Goal: Check status

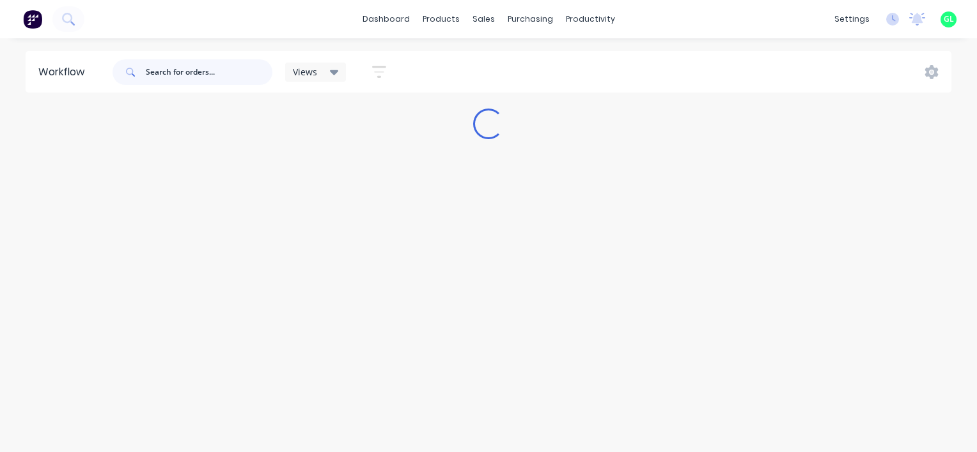
click at [171, 73] on input "text" at bounding box center [209, 72] width 127 height 26
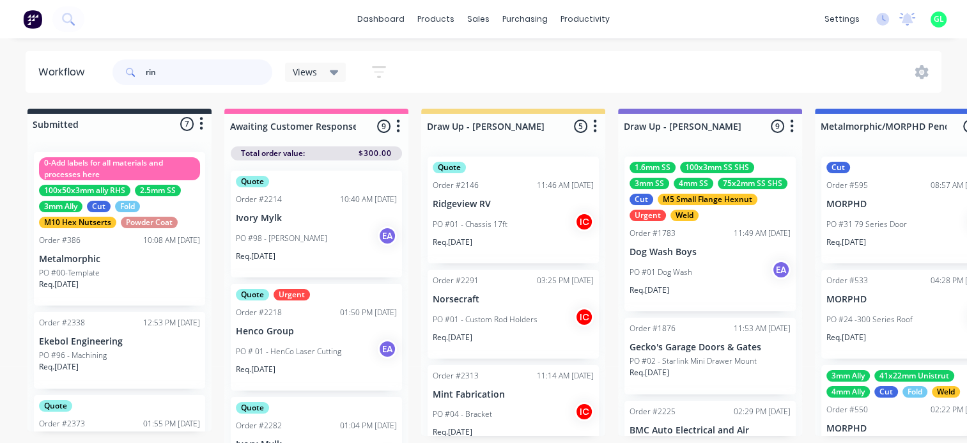
type input "rin"
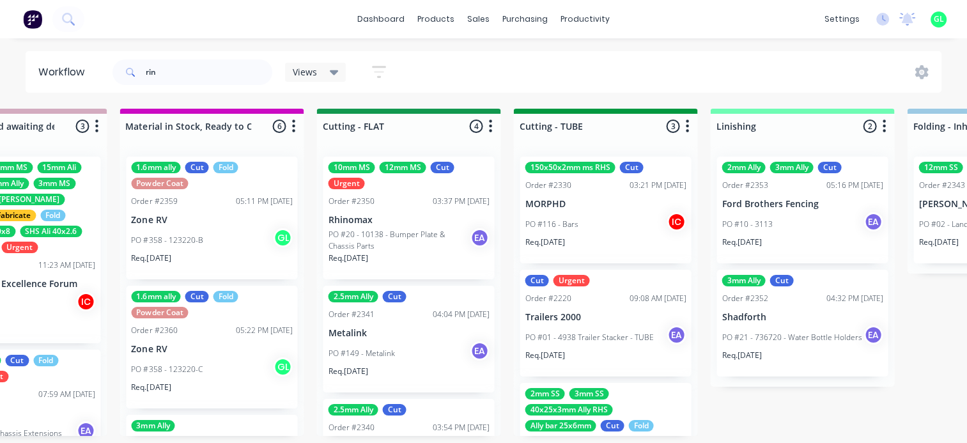
drag, startPoint x: 647, startPoint y: 225, endPoint x: 870, endPoint y: 207, distance: 223.8
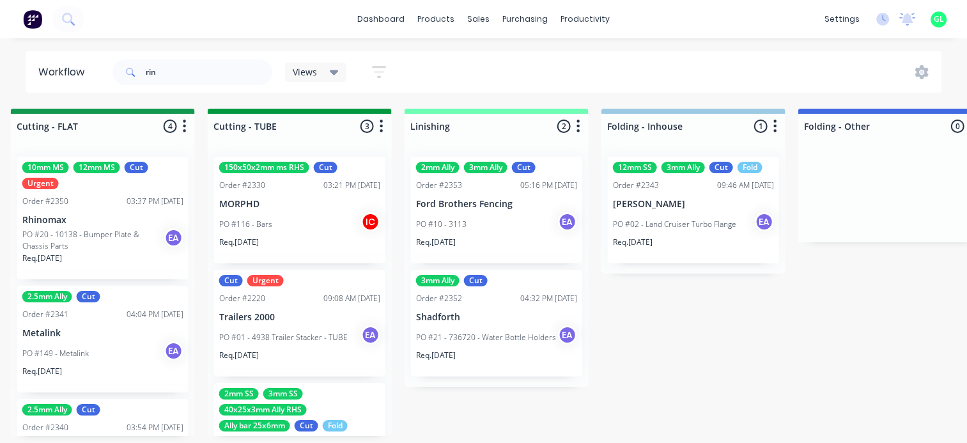
scroll to position [0, 2568]
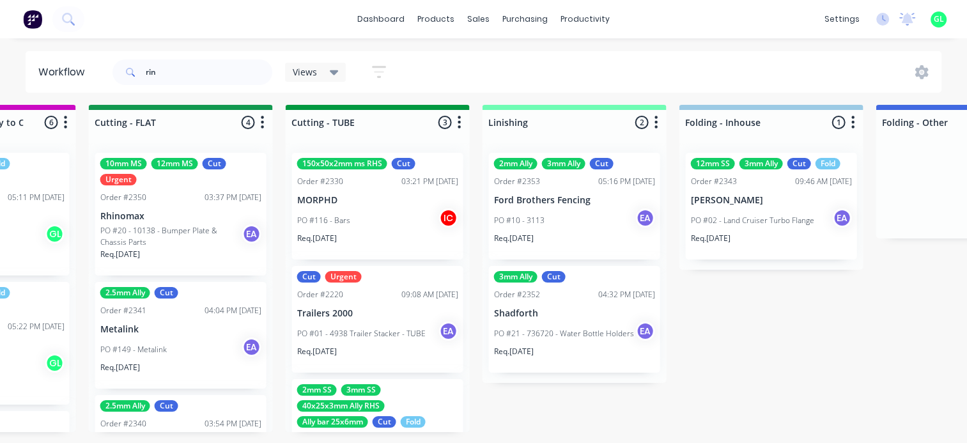
drag, startPoint x: 232, startPoint y: 226, endPoint x: 228, endPoint y: 237, distance: 12.3
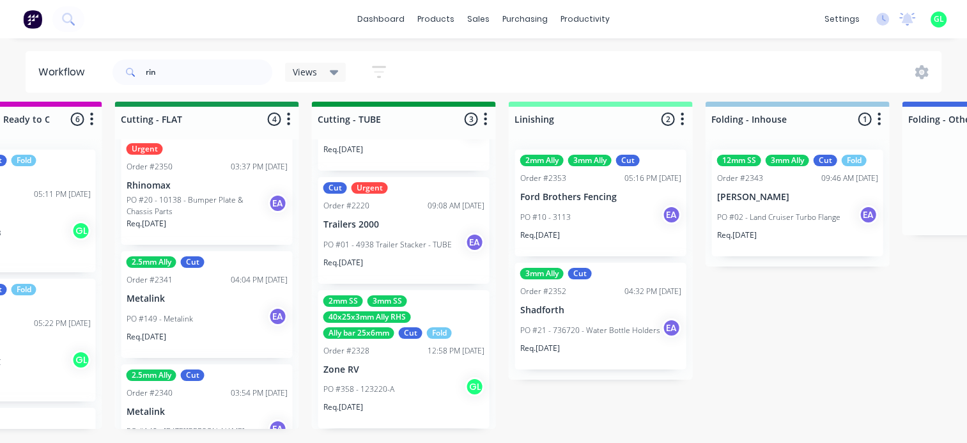
scroll to position [0, 0]
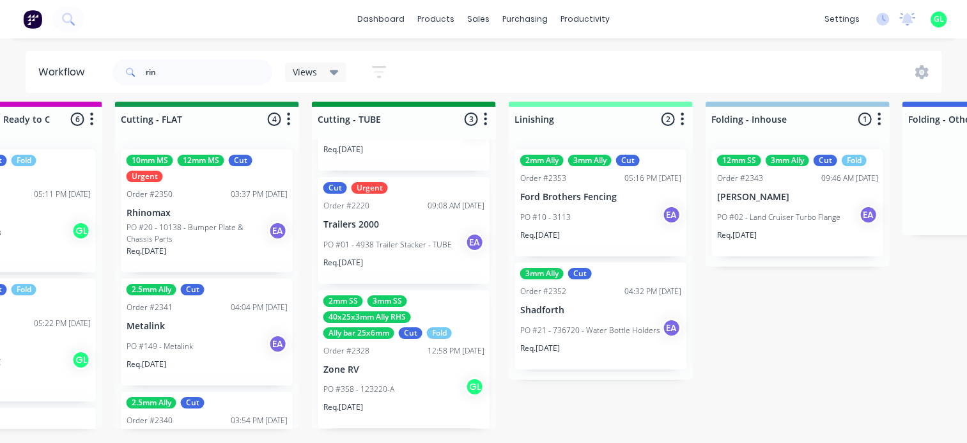
click at [228, 230] on p "PO #20 - 10138 - Bumper Plate & Chassis Parts" at bounding box center [198, 233] width 142 height 23
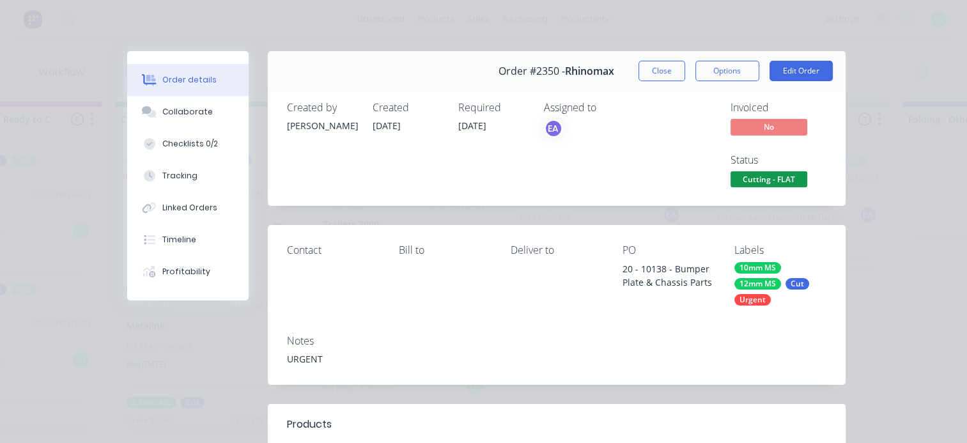
click at [657, 72] on button "Close" at bounding box center [661, 71] width 47 height 20
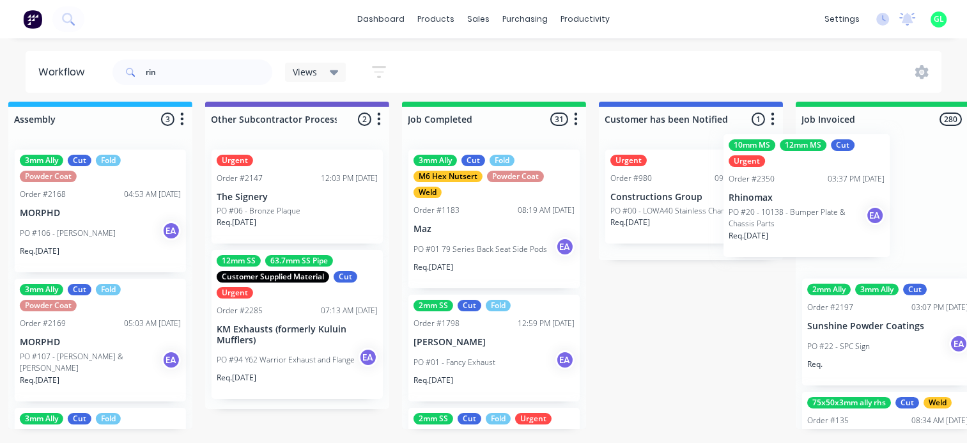
scroll to position [16, 3957]
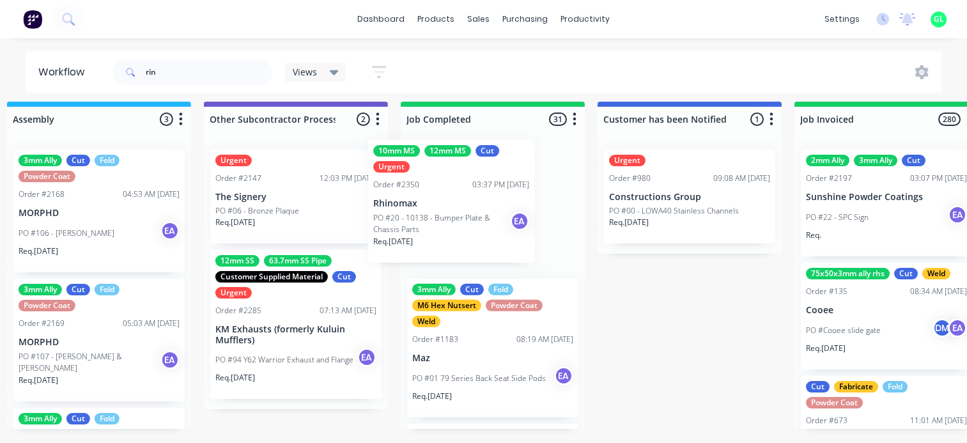
drag, startPoint x: 209, startPoint y: 235, endPoint x: 458, endPoint y: 235, distance: 248.6
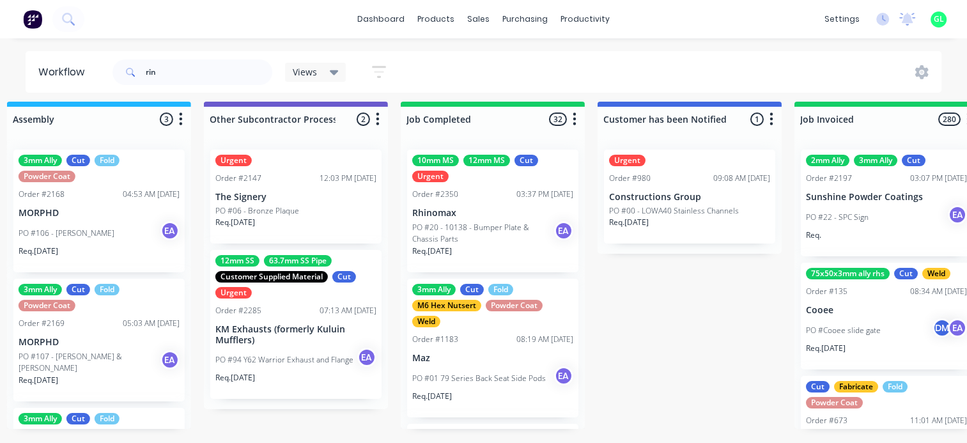
click at [451, 245] on p "Req. [DATE]" at bounding box center [432, 251] width 40 height 12
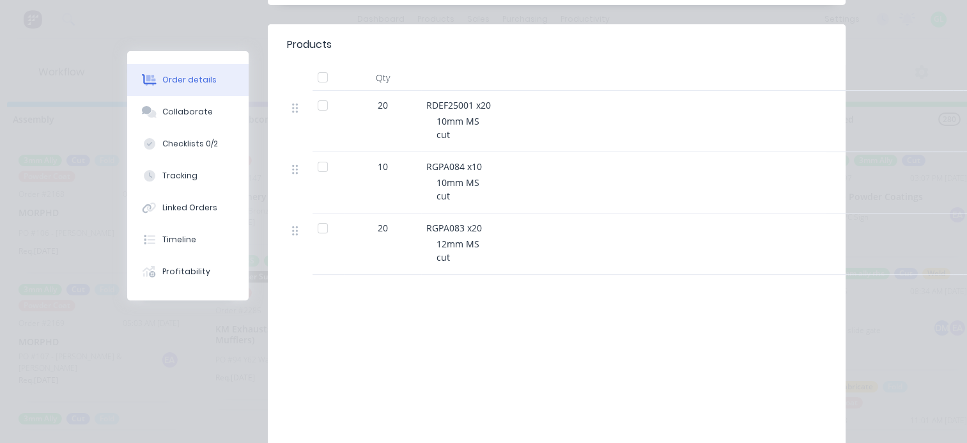
scroll to position [383, 0]
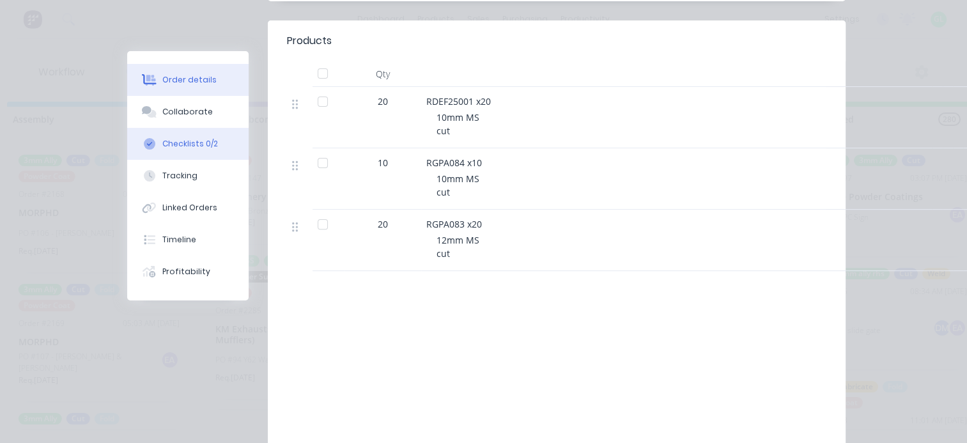
click at [195, 144] on div "Checklists 0/2" at bounding box center [190, 144] width 56 height 12
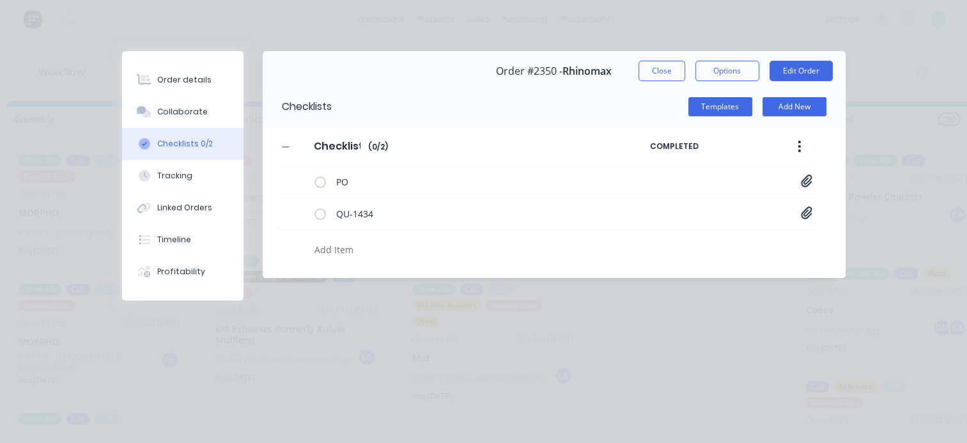
scroll to position [0, 0]
click at [808, 180] on icon at bounding box center [806, 180] width 11 height 12
click at [664, 211] on link "PO-10138.pdf" at bounding box center [703, 208] width 149 height 13
click at [174, 116] on div "Collaborate" at bounding box center [182, 112] width 50 height 12
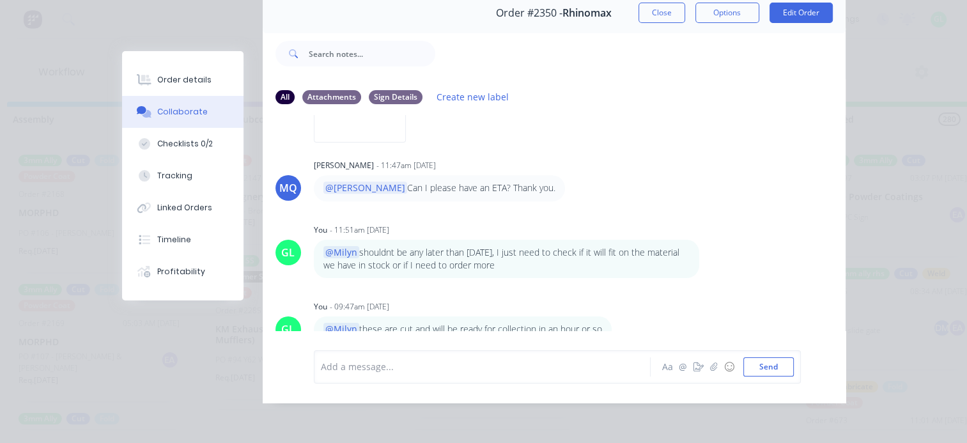
scroll to position [977, 0]
click at [190, 140] on div "Checklists 0/2" at bounding box center [185, 144] width 56 height 12
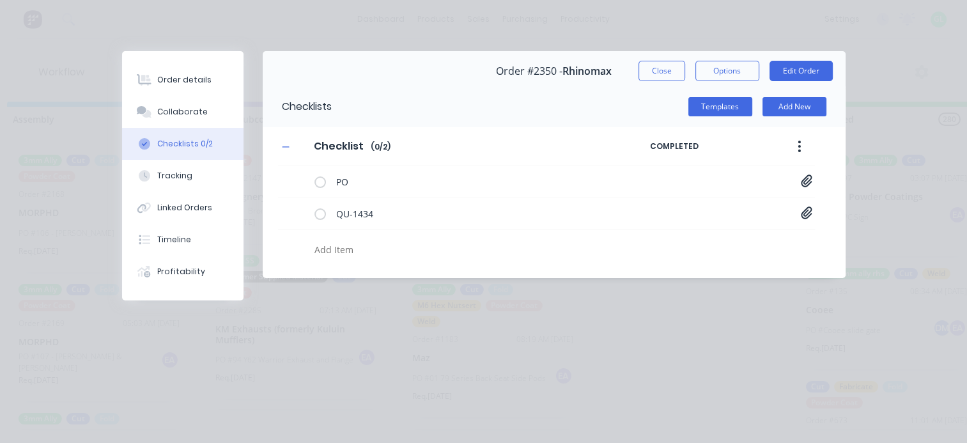
scroll to position [0, 0]
click at [799, 210] on div "QU-1434 Quote QU1434.pdf" at bounding box center [546, 214] width 537 height 32
click at [813, 212] on div "QU-1434 Quote QU1434.pdf" at bounding box center [546, 214] width 537 height 32
click at [810, 210] on icon at bounding box center [806, 212] width 11 height 12
click at [685, 235] on link "Quote QU1434.pdf" at bounding box center [703, 240] width 149 height 13
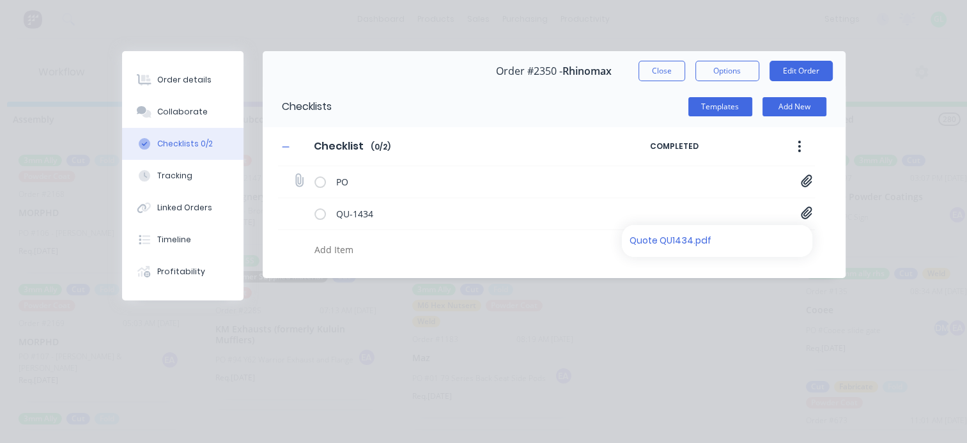
click at [803, 176] on icon at bounding box center [807, 180] width 12 height 13
click at [721, 215] on div "PO-10138.pdf" at bounding box center [716, 209] width 175 height 17
click at [676, 209] on link "PO-10138.pdf" at bounding box center [703, 208] width 149 height 13
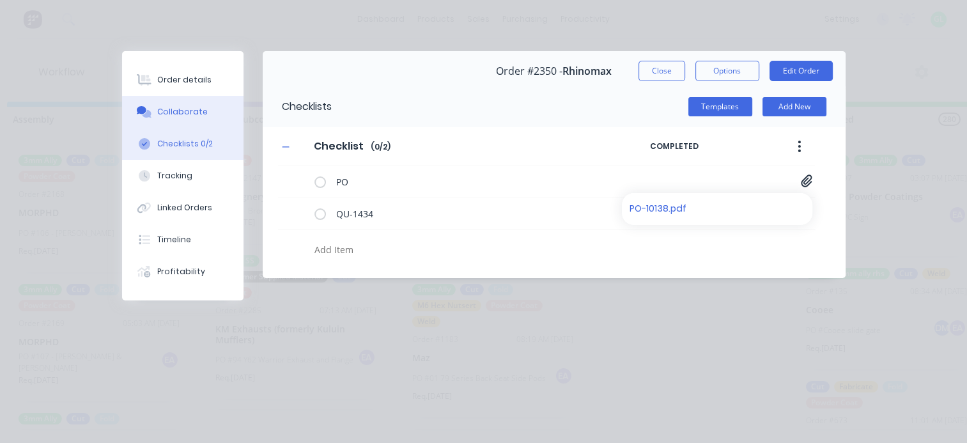
drag, startPoint x: 167, startPoint y: 109, endPoint x: 162, endPoint y: 116, distance: 7.8
click at [166, 111] on div "Collaborate" at bounding box center [182, 112] width 50 height 12
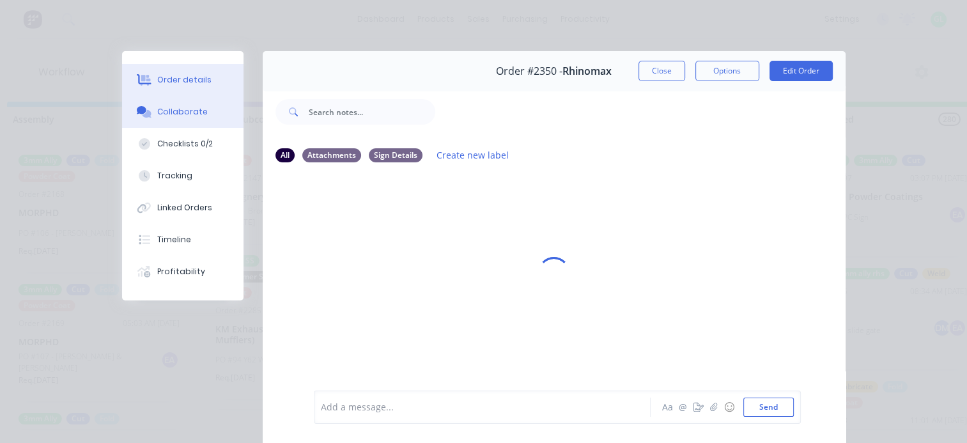
click at [180, 86] on button "Order details" at bounding box center [182, 80] width 121 height 32
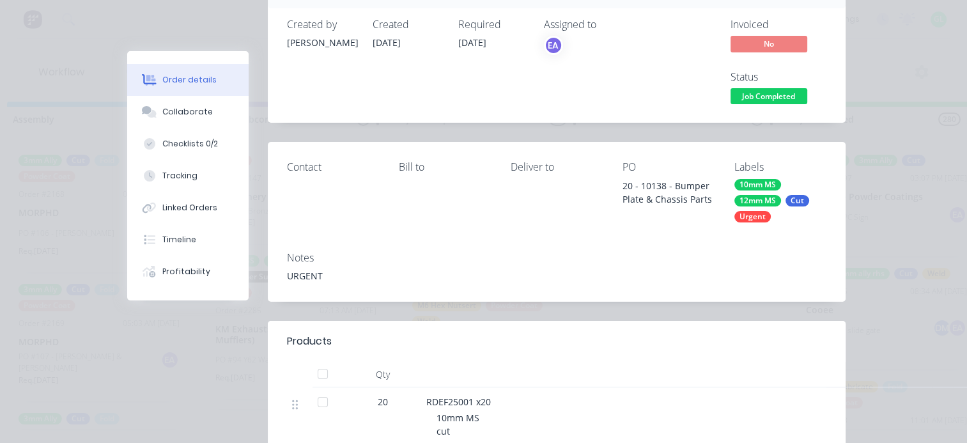
scroll to position [31, 0]
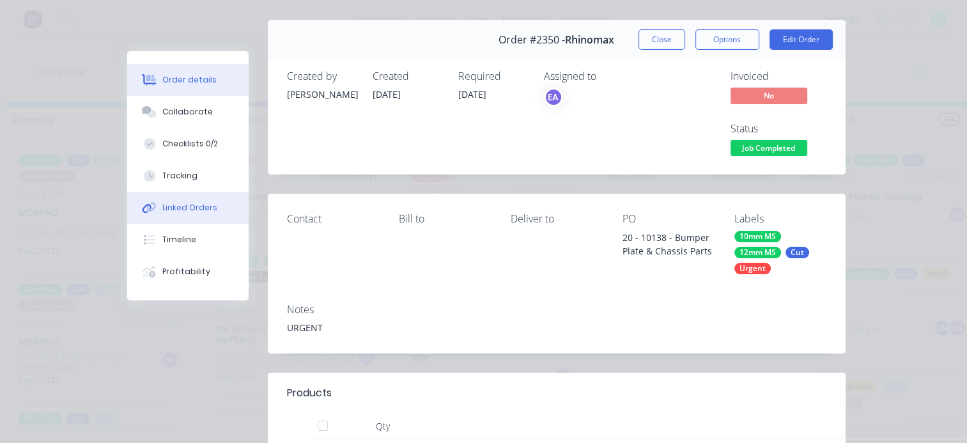
click at [187, 207] on div "Linked Orders" at bounding box center [189, 208] width 55 height 12
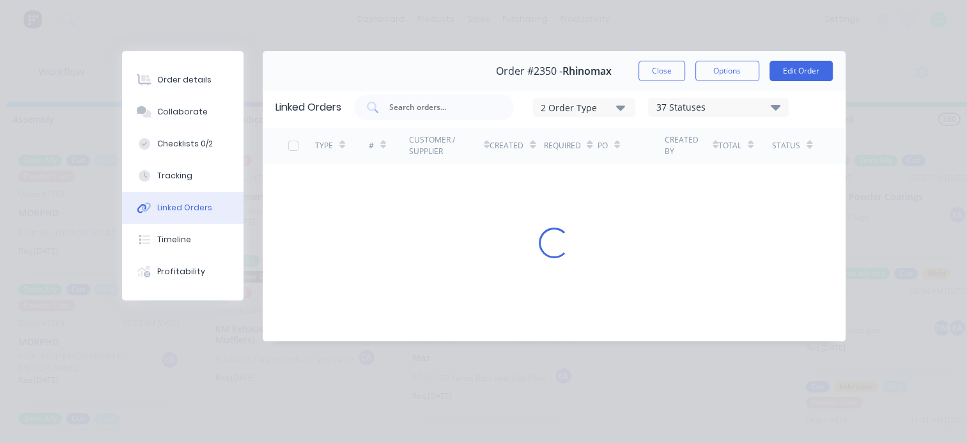
scroll to position [0, 0]
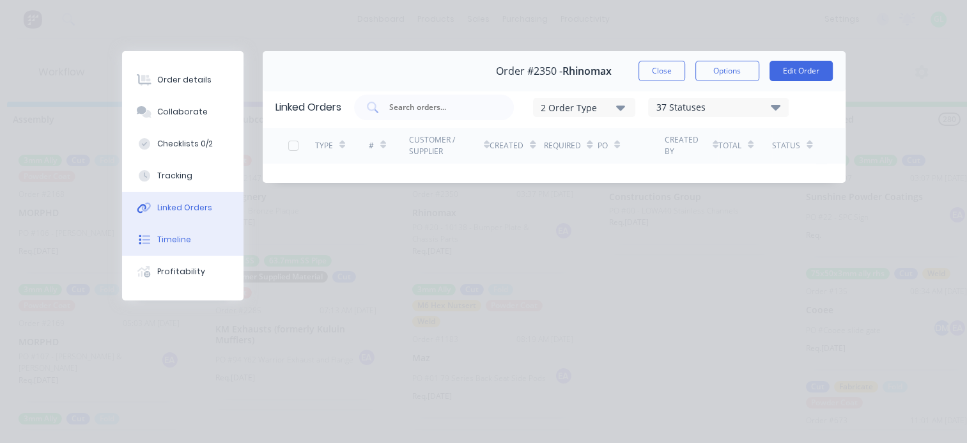
click at [179, 234] on button "Timeline" at bounding box center [182, 240] width 121 height 32
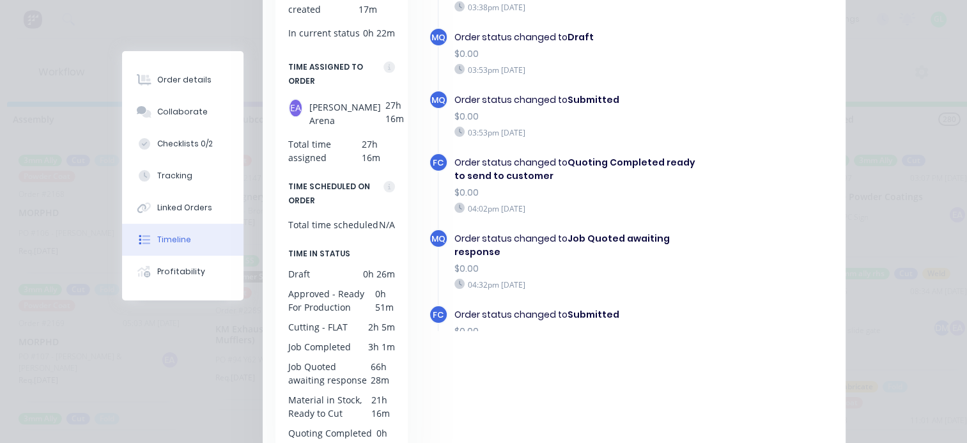
scroll to position [372, 0]
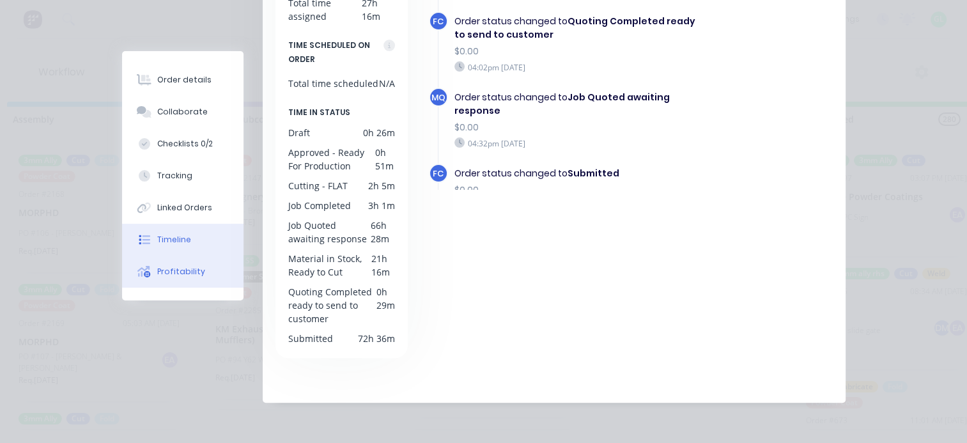
click at [170, 268] on div "Profitability" at bounding box center [181, 272] width 48 height 12
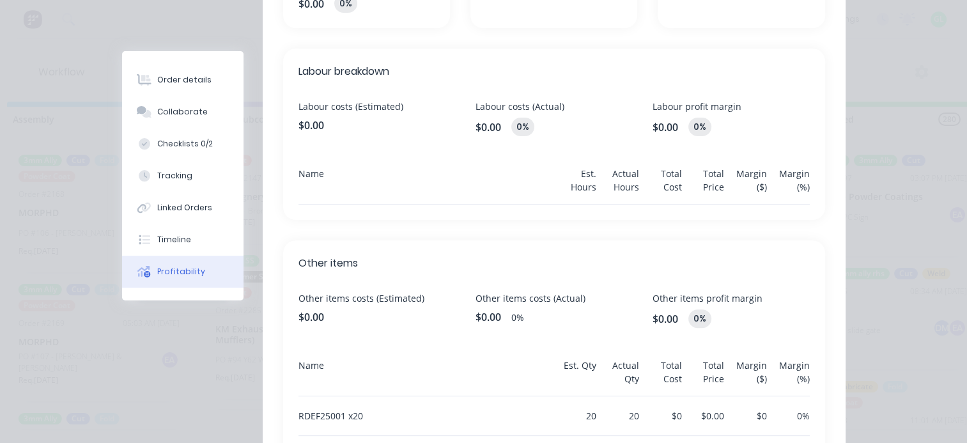
scroll to position [0, 0]
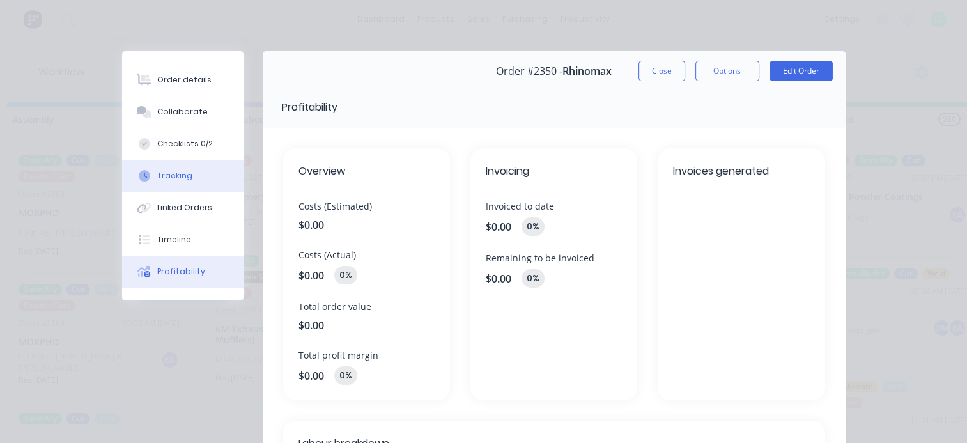
click at [153, 185] on button "Tracking" at bounding box center [182, 176] width 121 height 32
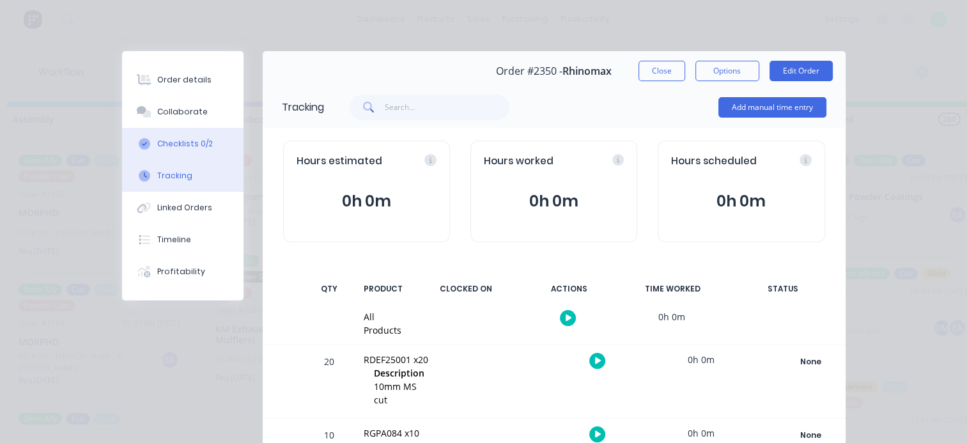
click at [139, 150] on button "Checklists 0/2" at bounding box center [182, 144] width 121 height 32
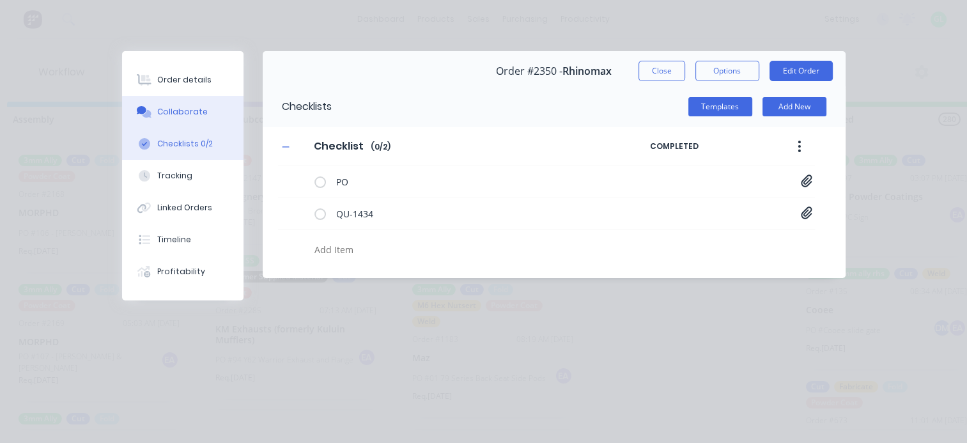
click at [155, 120] on button "Collaborate" at bounding box center [182, 112] width 121 height 32
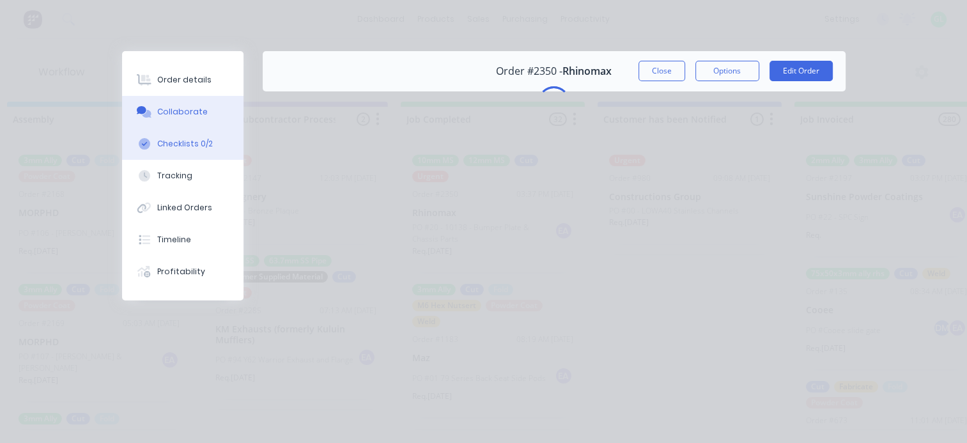
click at [164, 146] on div "Checklists 0/2" at bounding box center [185, 144] width 56 height 12
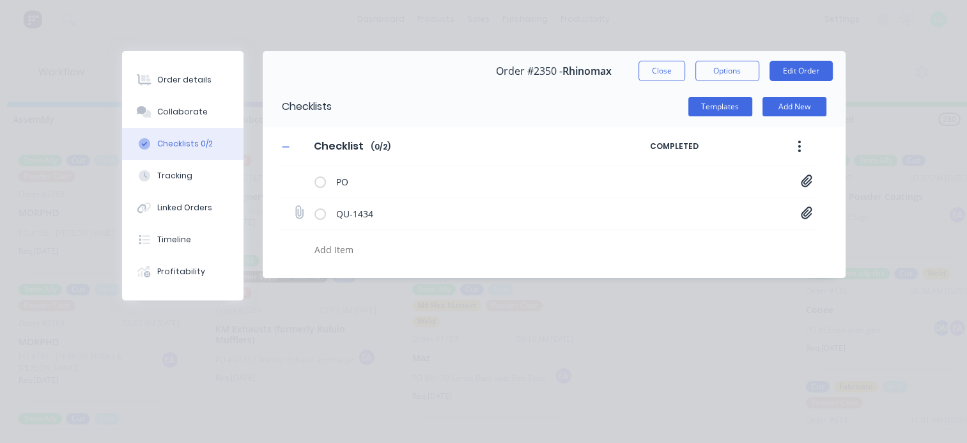
drag, startPoint x: 797, startPoint y: 212, endPoint x: 826, endPoint y: 208, distance: 28.9
click at [799, 212] on div "QU-1434 Quote QU1434.pdf" at bounding box center [546, 214] width 537 height 32
click at [803, 215] on icon at bounding box center [807, 212] width 12 height 13
click at [690, 236] on link "Quote QU1434.pdf" at bounding box center [703, 240] width 149 height 13
click at [739, 72] on button "Options" at bounding box center [727, 71] width 64 height 20
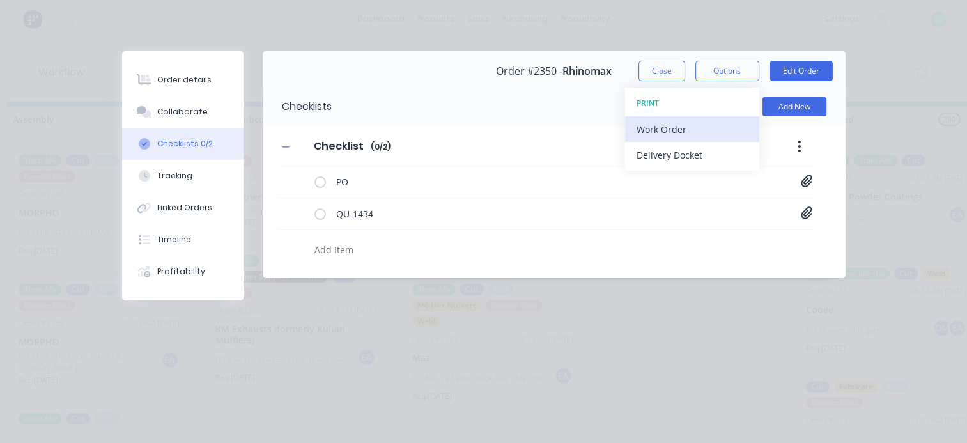
click at [689, 132] on div "Work Order" at bounding box center [692, 129] width 111 height 19
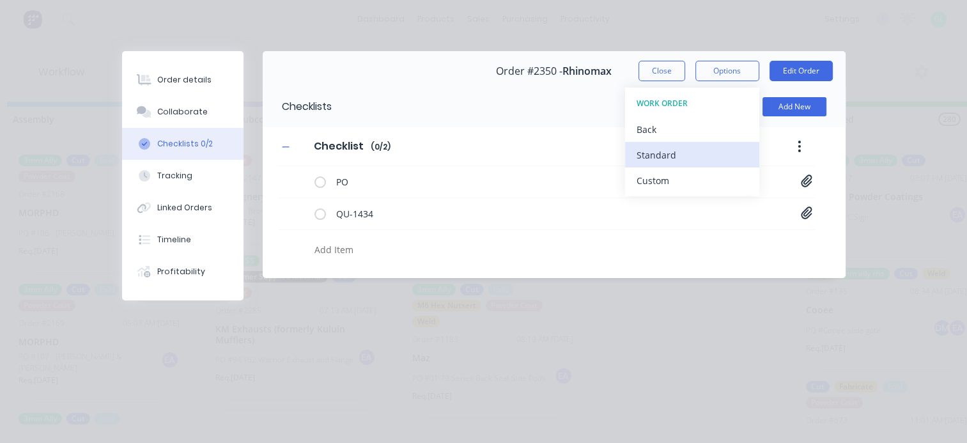
click at [685, 150] on div "Standard" at bounding box center [692, 155] width 111 height 19
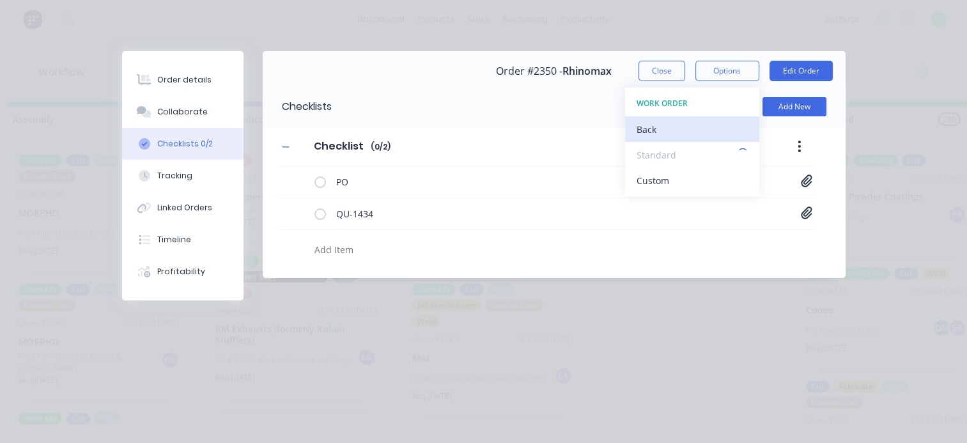
click at [646, 125] on div "Back" at bounding box center [692, 129] width 111 height 19
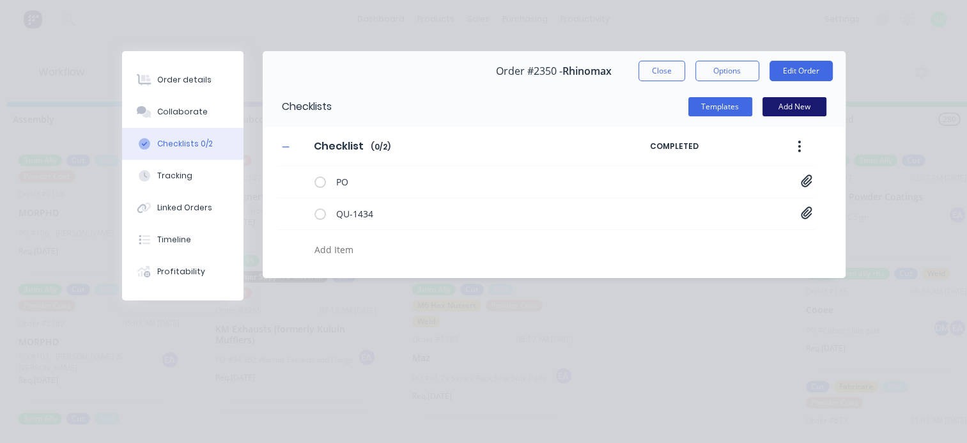
click at [804, 111] on button "Add New" at bounding box center [794, 106] width 64 height 19
type textarea "x"
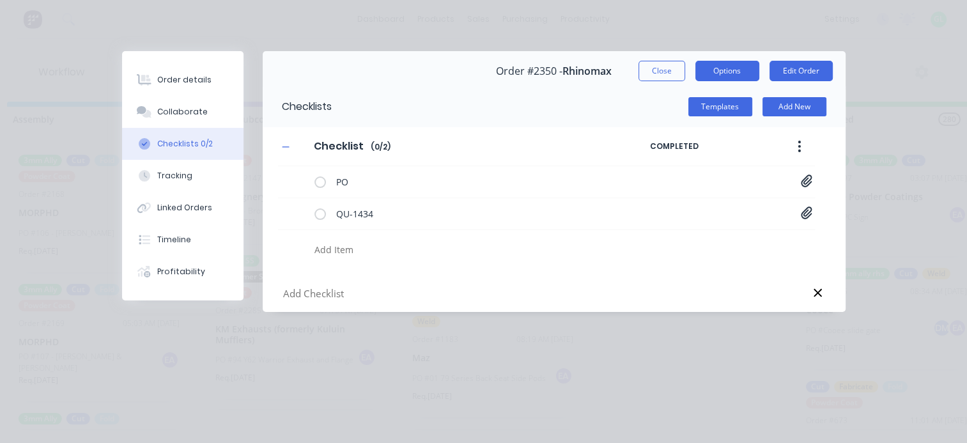
click at [725, 69] on button "Options" at bounding box center [727, 71] width 64 height 20
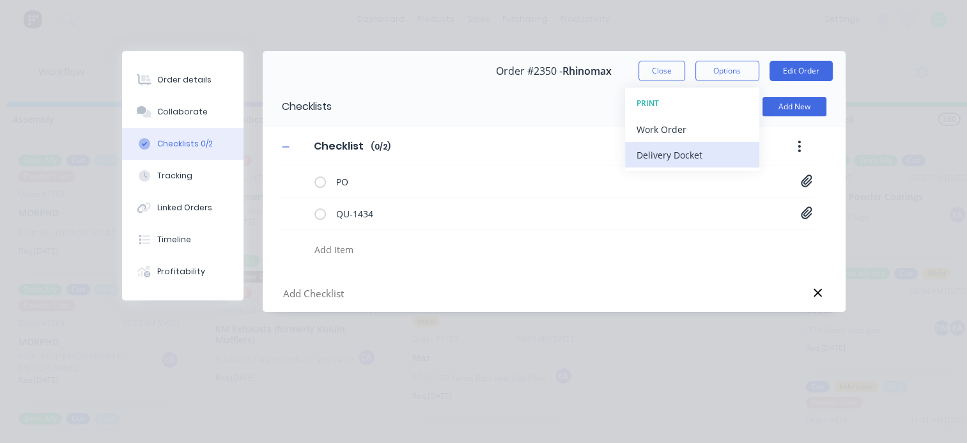
click at [687, 150] on div "Delivery Docket" at bounding box center [692, 155] width 111 height 19
click at [686, 151] on div "Standard" at bounding box center [692, 155] width 111 height 19
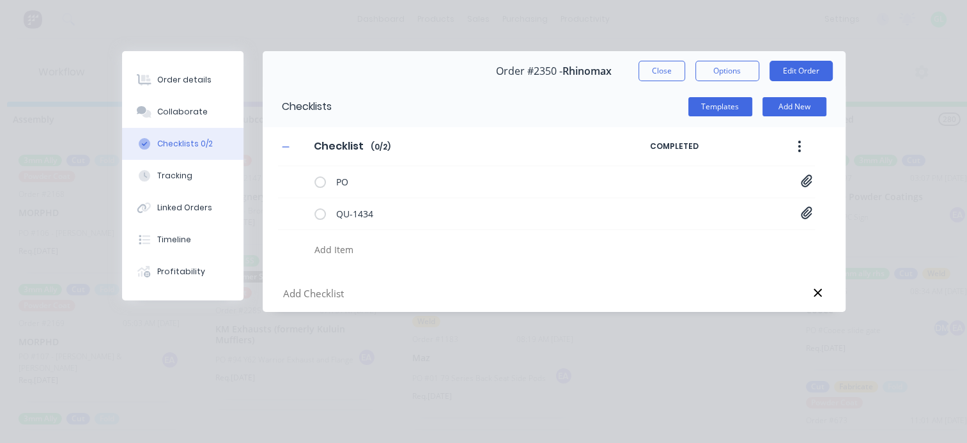
click at [654, 69] on button "Close" at bounding box center [661, 71] width 47 height 20
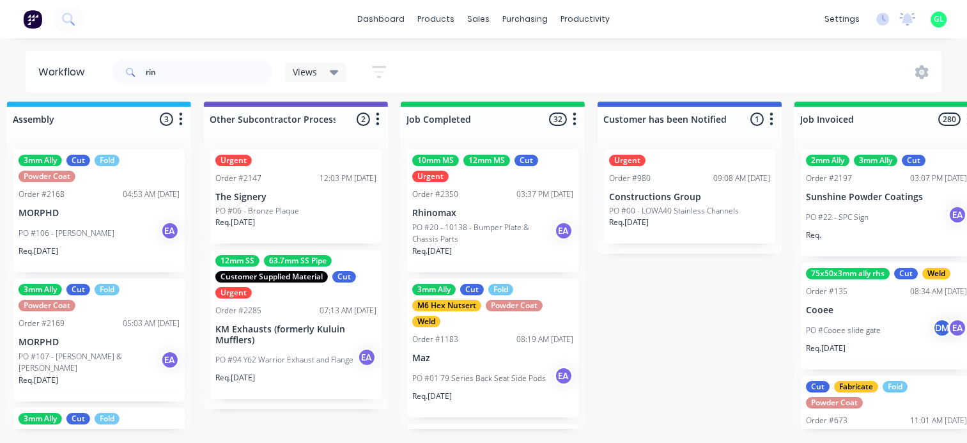
scroll to position [16, 2389]
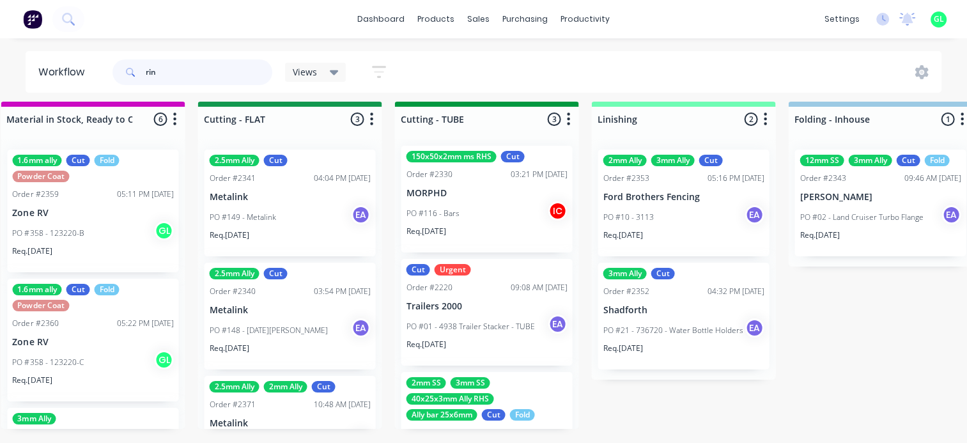
click at [220, 75] on input "rin" at bounding box center [209, 72] width 127 height 26
type input "r"
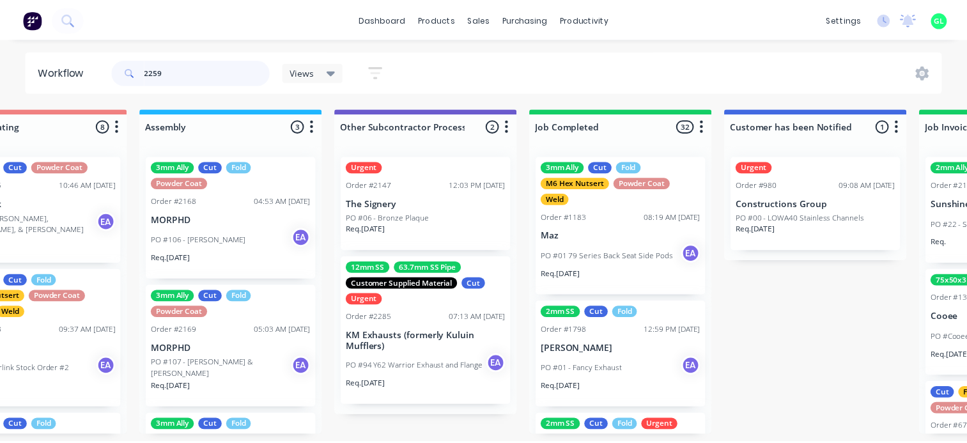
scroll to position [0, 3849]
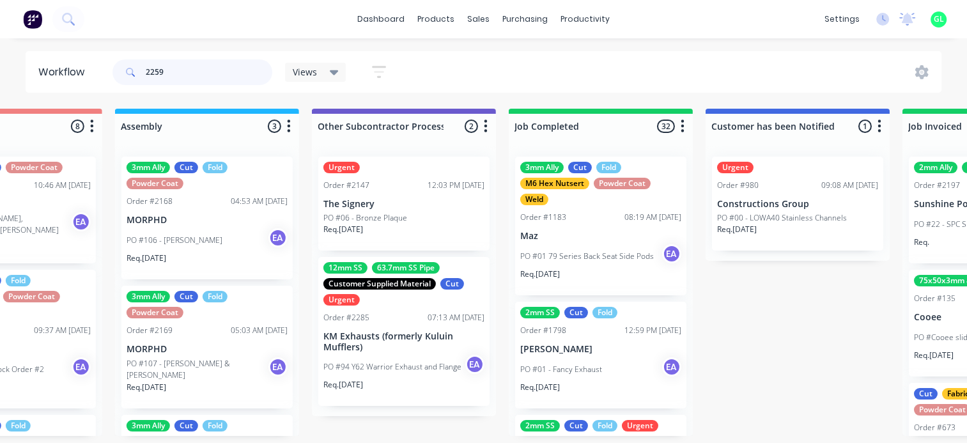
click at [174, 73] on input "2259" at bounding box center [209, 72] width 127 height 26
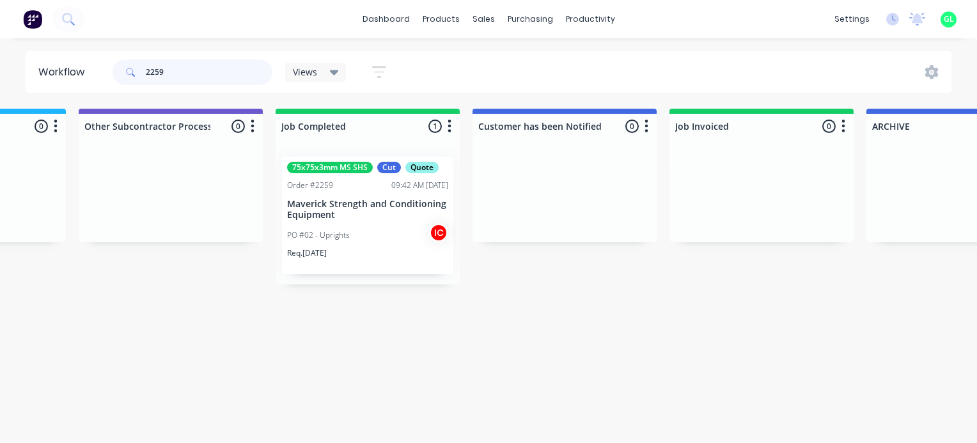
scroll to position [0, 4105]
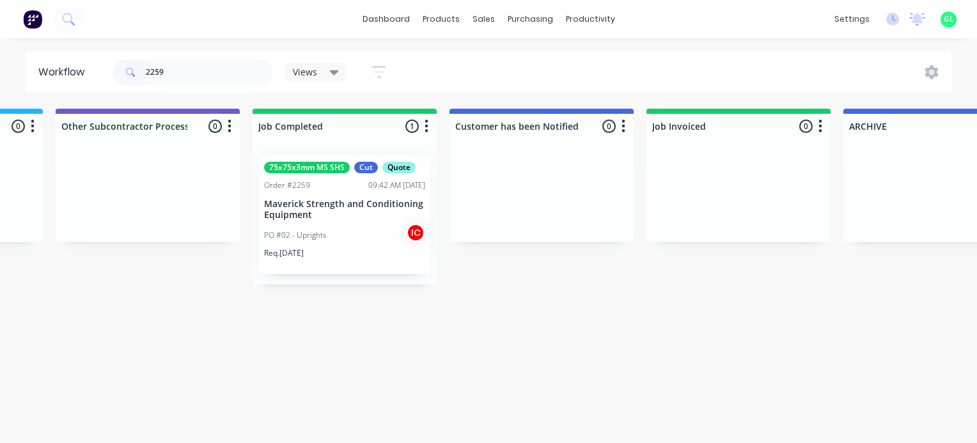
click at [320, 228] on div "PO #02 - Uprights IC" at bounding box center [344, 235] width 161 height 24
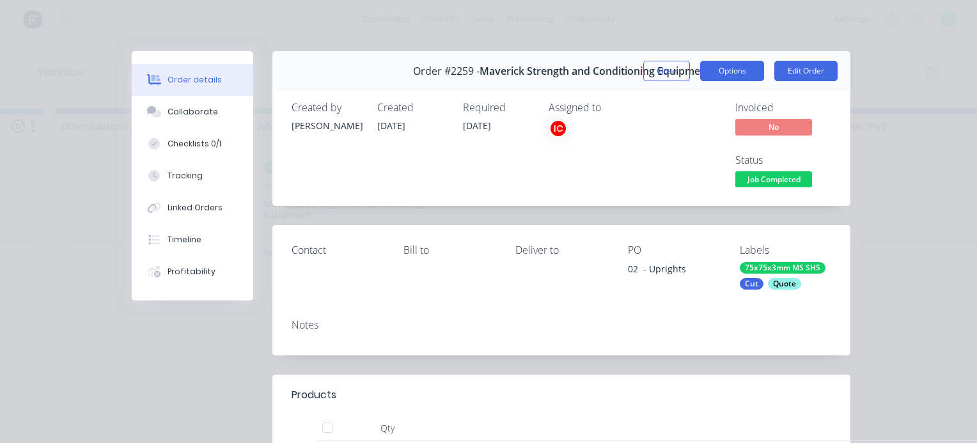
click at [734, 73] on button "Options" at bounding box center [732, 71] width 64 height 20
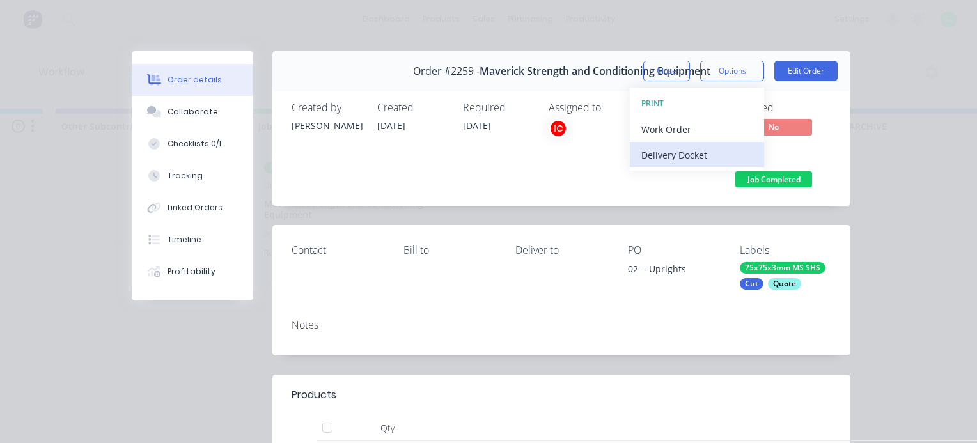
click at [706, 153] on div "Delivery Docket" at bounding box center [696, 155] width 111 height 19
click at [693, 146] on div "Standard" at bounding box center [696, 155] width 111 height 19
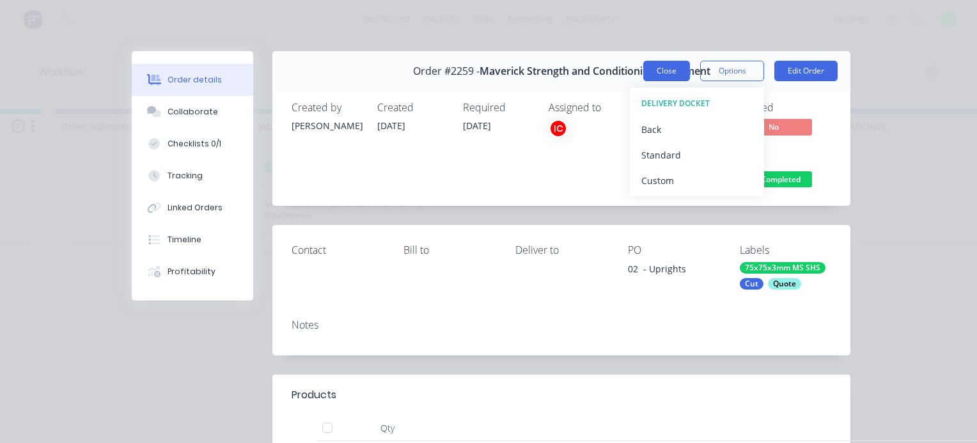
click at [654, 64] on button "Close" at bounding box center [666, 71] width 47 height 20
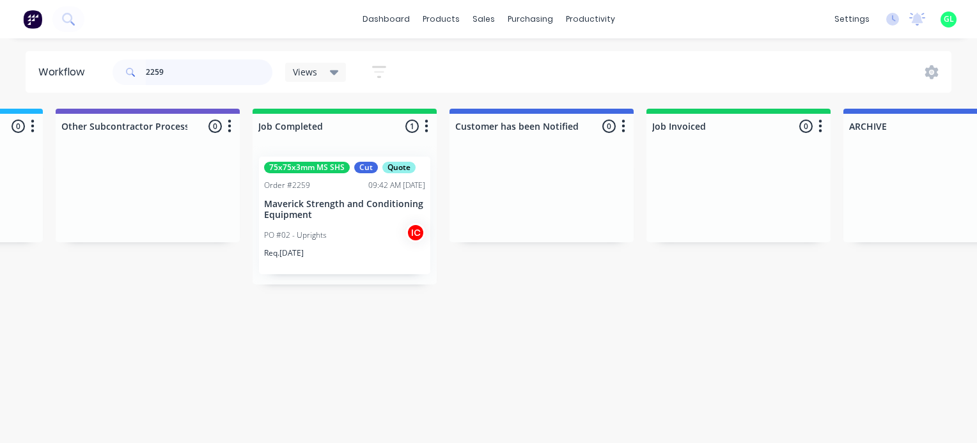
click at [209, 65] on input "2259" at bounding box center [209, 72] width 127 height 26
type input "2"
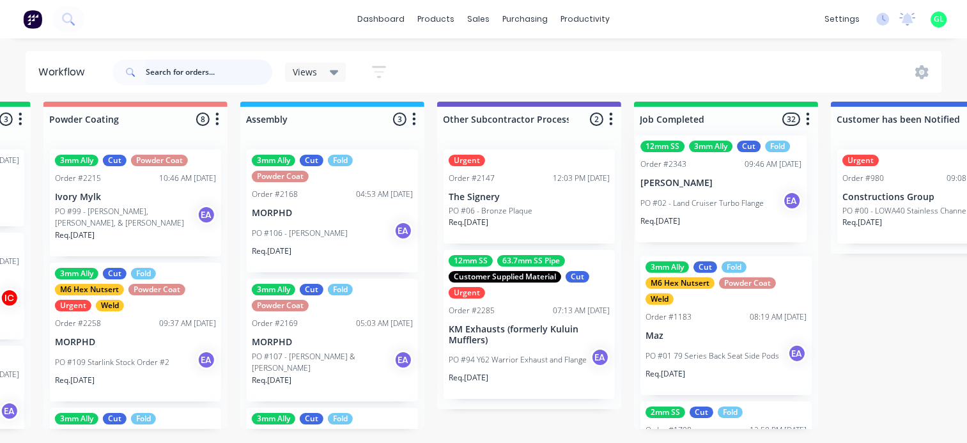
scroll to position [16, 3726]
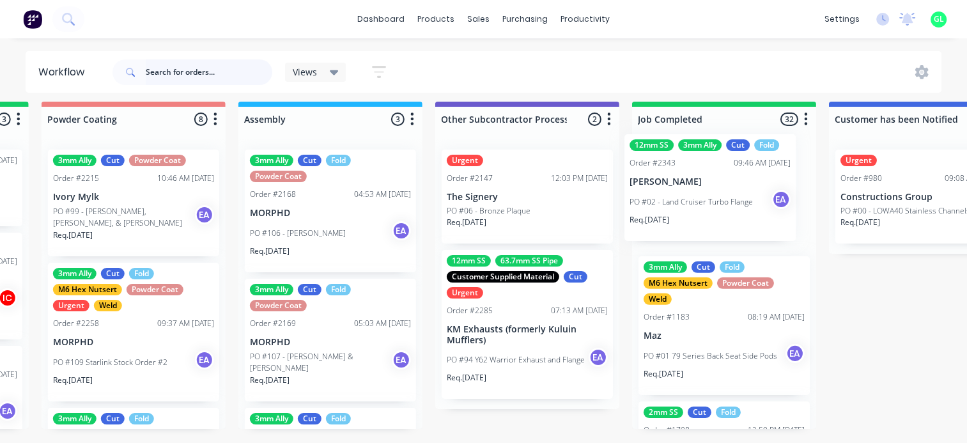
drag, startPoint x: 546, startPoint y: 210, endPoint x: 711, endPoint y: 206, distance: 164.9
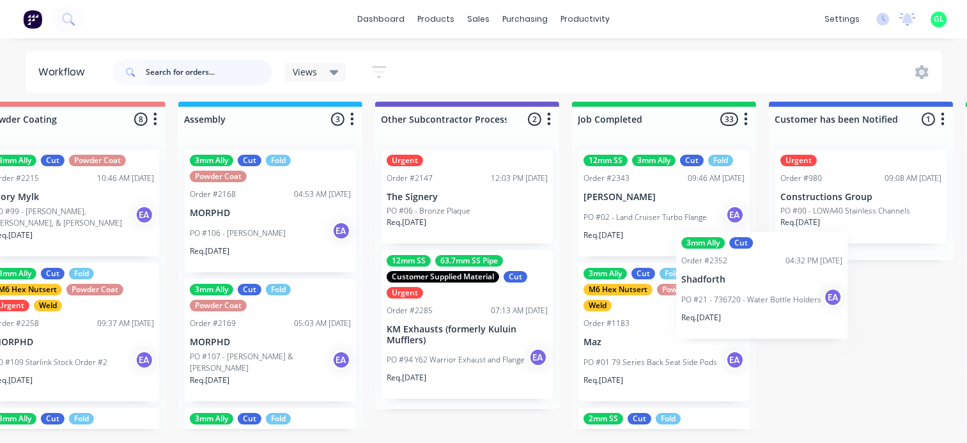
scroll to position [16, 3788]
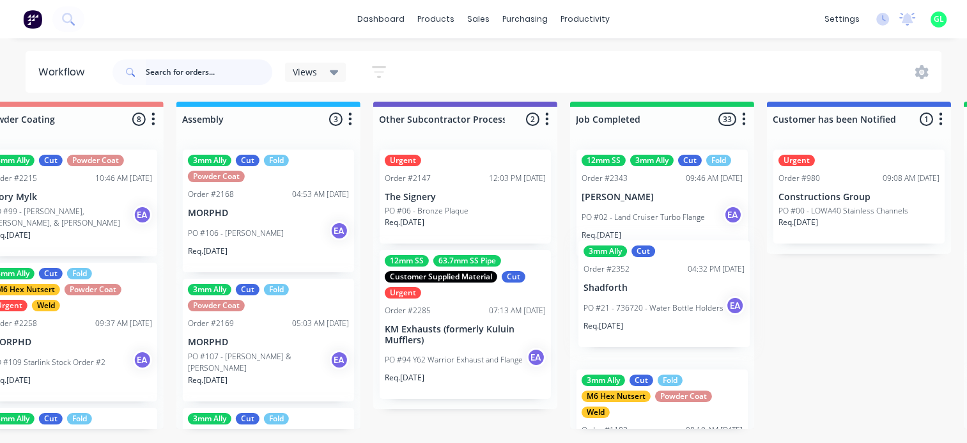
drag, startPoint x: 501, startPoint y: 312, endPoint x: 669, endPoint y: 301, distance: 168.4
